Goal: Information Seeking & Learning: Learn about a topic

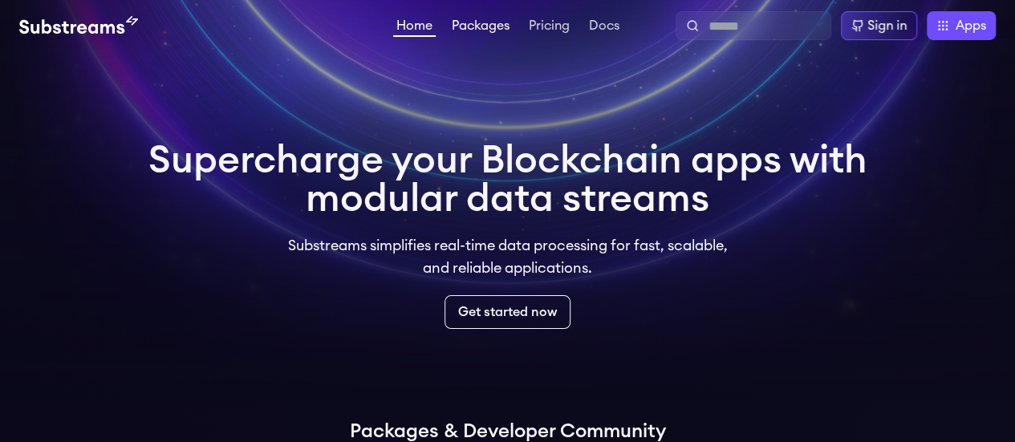
click at [469, 26] on link "Packages" at bounding box center [480, 27] width 64 height 16
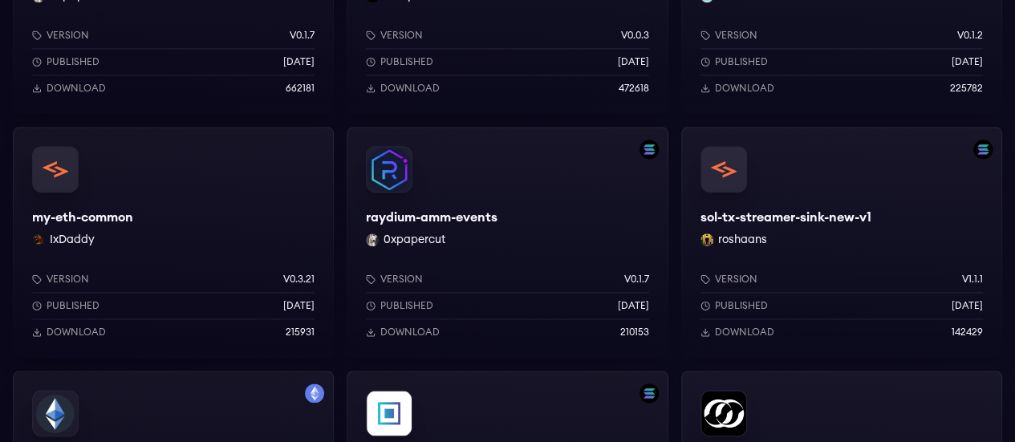
scroll to position [888, 0]
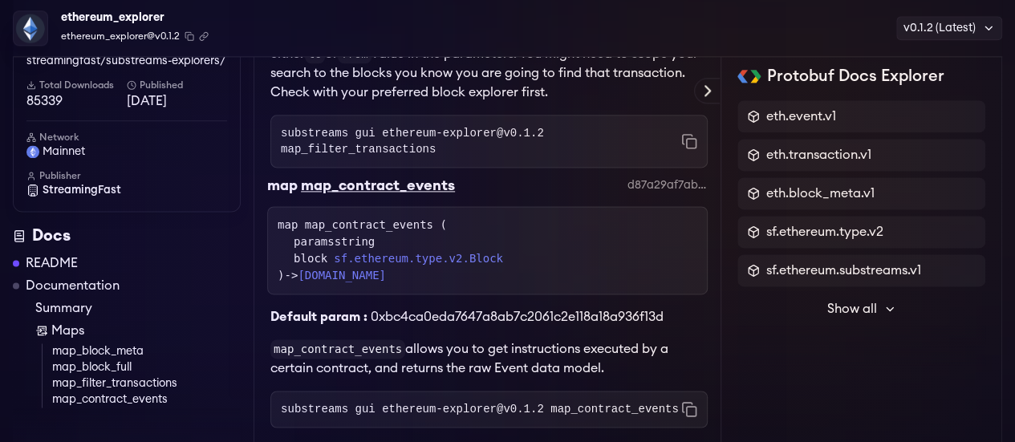
scroll to position [998, 0]
